Goal: Check status: Check status

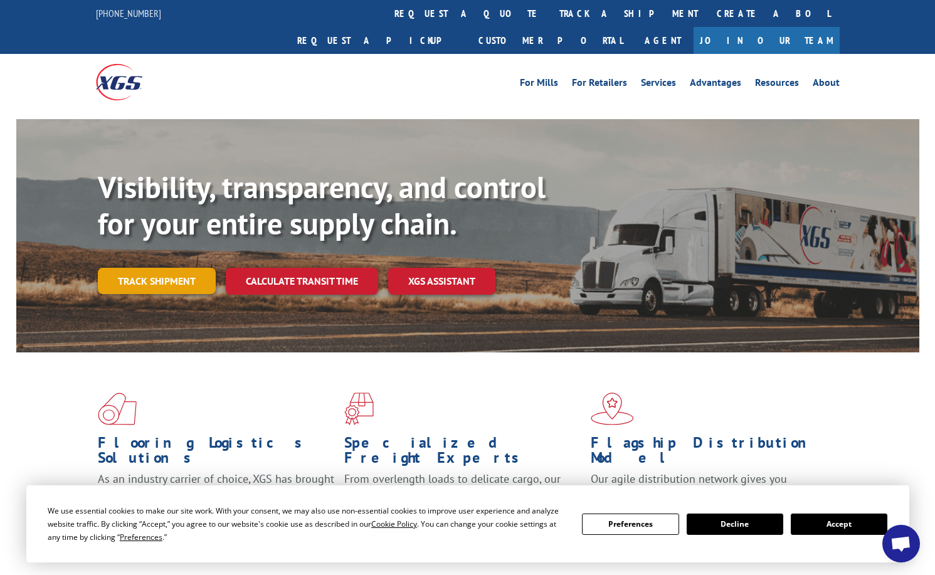
click at [187, 268] on link "Track shipment" at bounding box center [157, 281] width 118 height 26
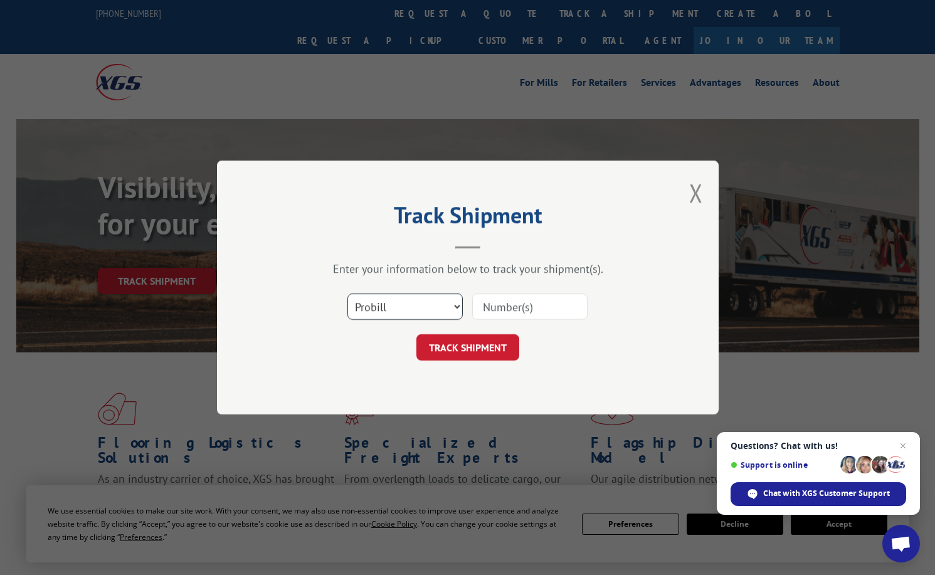
click at [455, 304] on select "Select category... Probill BOL PO" at bounding box center [405, 307] width 115 height 26
select select "bol"
click at [348, 294] on select "Select category... Probill BOL PO" at bounding box center [405, 307] width 115 height 26
click at [503, 309] on input at bounding box center [529, 307] width 115 height 26
type input "121342"
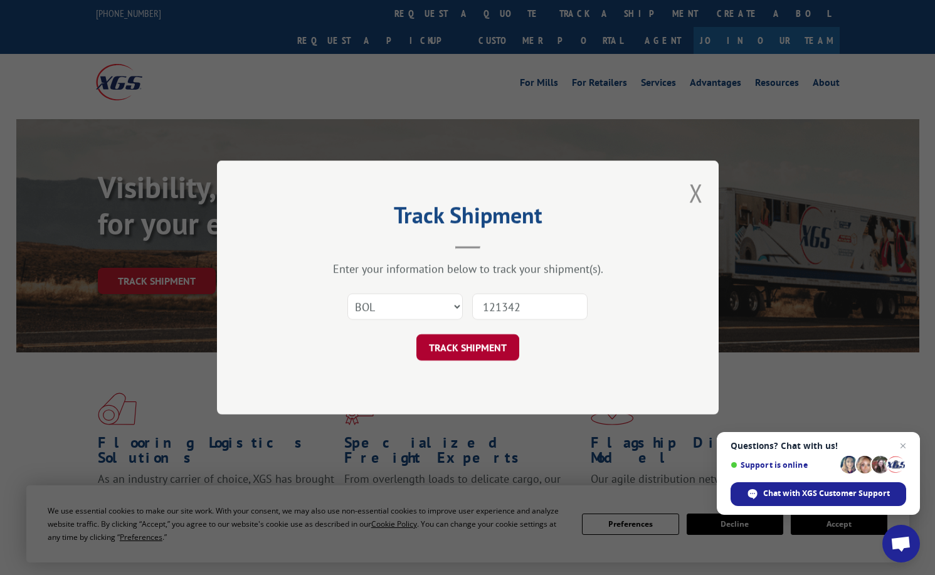
click at [491, 345] on button "TRACK SHIPMENT" at bounding box center [468, 347] width 103 height 26
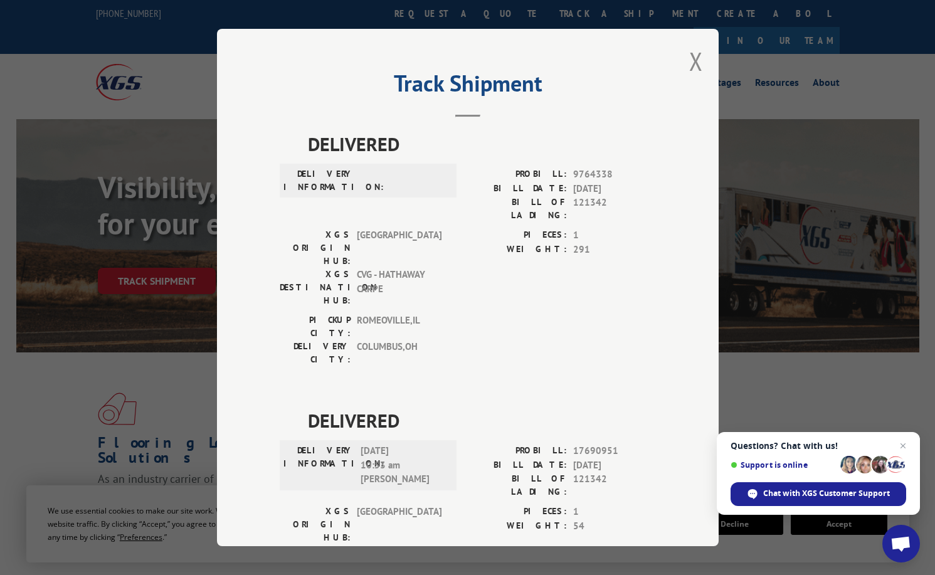
drag, startPoint x: 491, startPoint y: 345, endPoint x: 420, endPoint y: 282, distance: 94.7
click at [430, 297] on div "DELIVERED DELIVERY INFORMATION: PROBILL: 9764338 BILL DATE: [DATE] BILL OF LADI…" at bounding box center [468, 406] width 376 height 553
click at [695, 63] on button "Close modal" at bounding box center [696, 61] width 14 height 33
